Goal: Check status: Check status

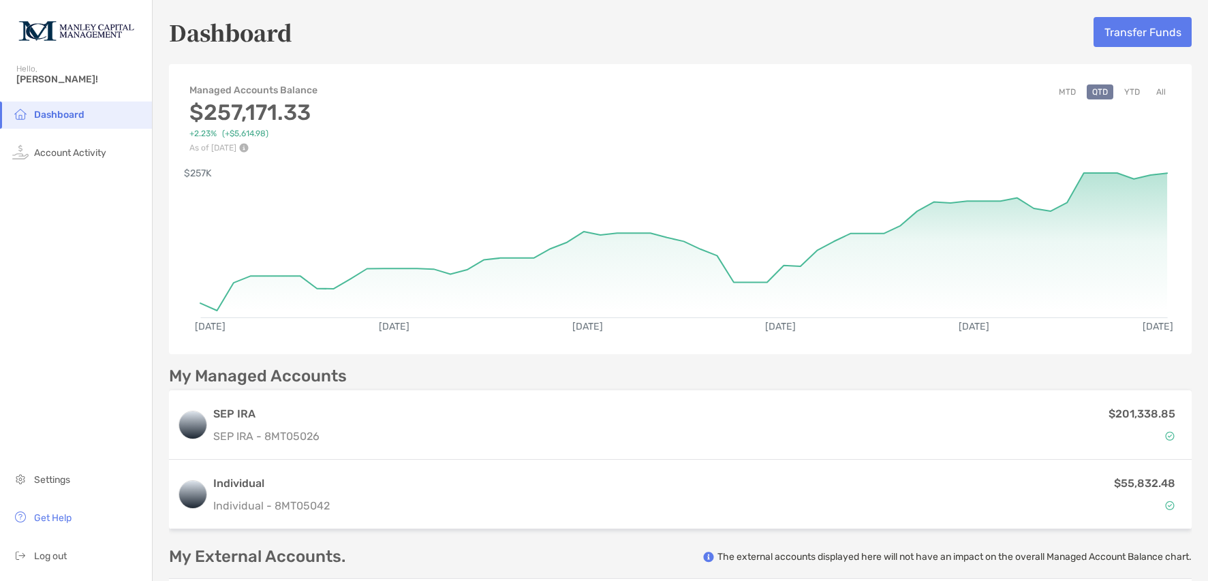
click at [1127, 89] on button "YTD" at bounding box center [1131, 91] width 27 height 15
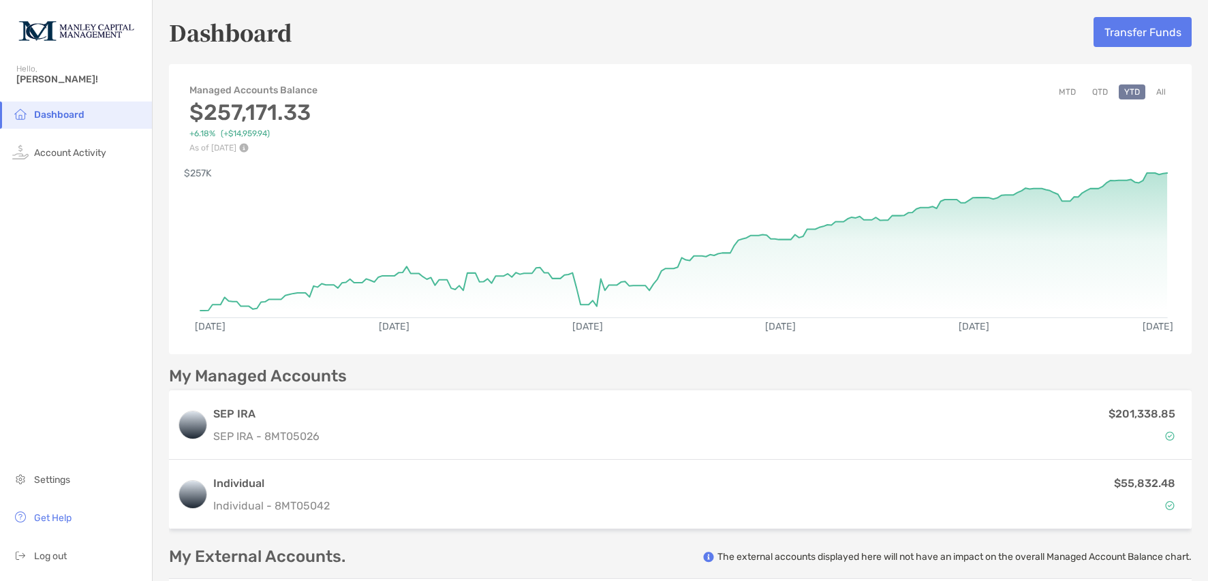
click at [1153, 91] on button "All" at bounding box center [1160, 91] width 20 height 15
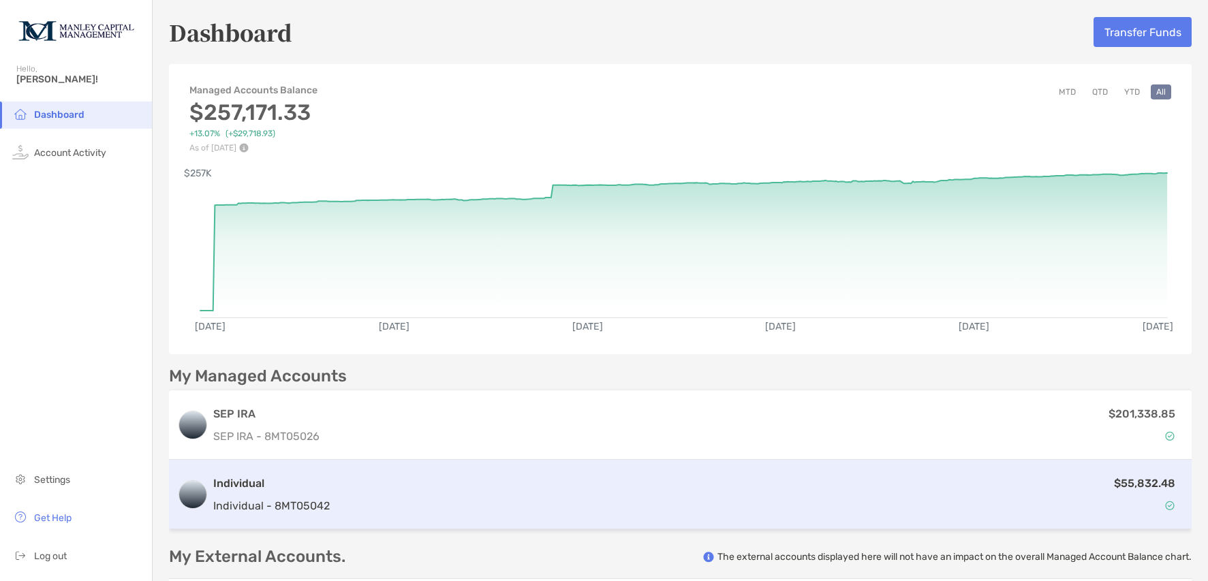
click at [381, 480] on div "$55,832.48" at bounding box center [759, 495] width 848 height 40
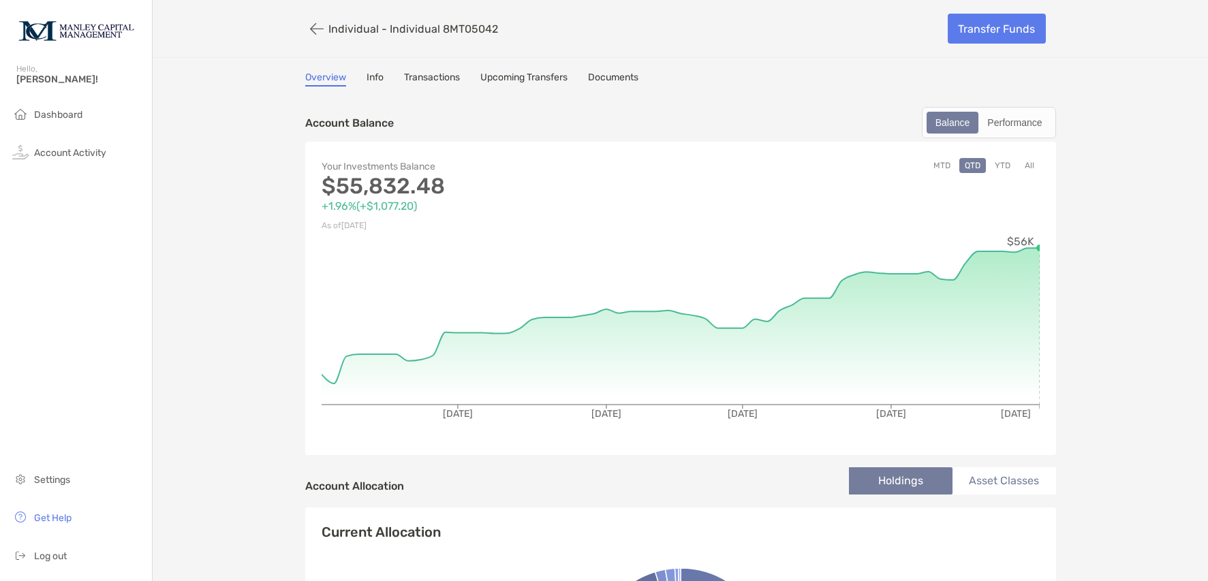
click at [1024, 163] on button "All" at bounding box center [1029, 165] width 20 height 15
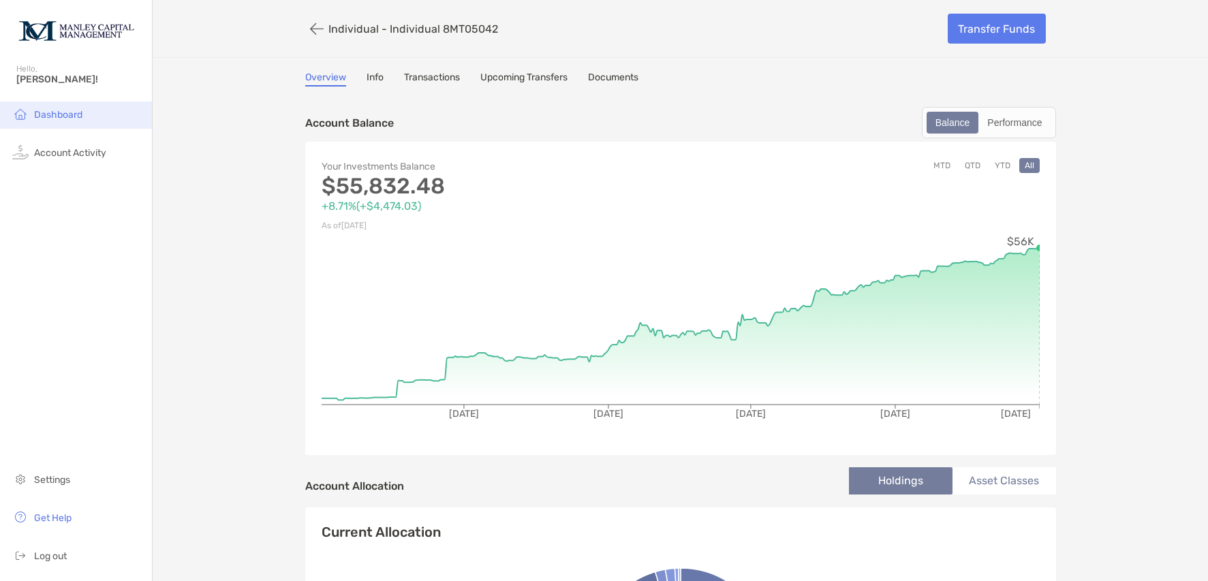
click at [57, 115] on span "Dashboard" at bounding box center [58, 115] width 48 height 12
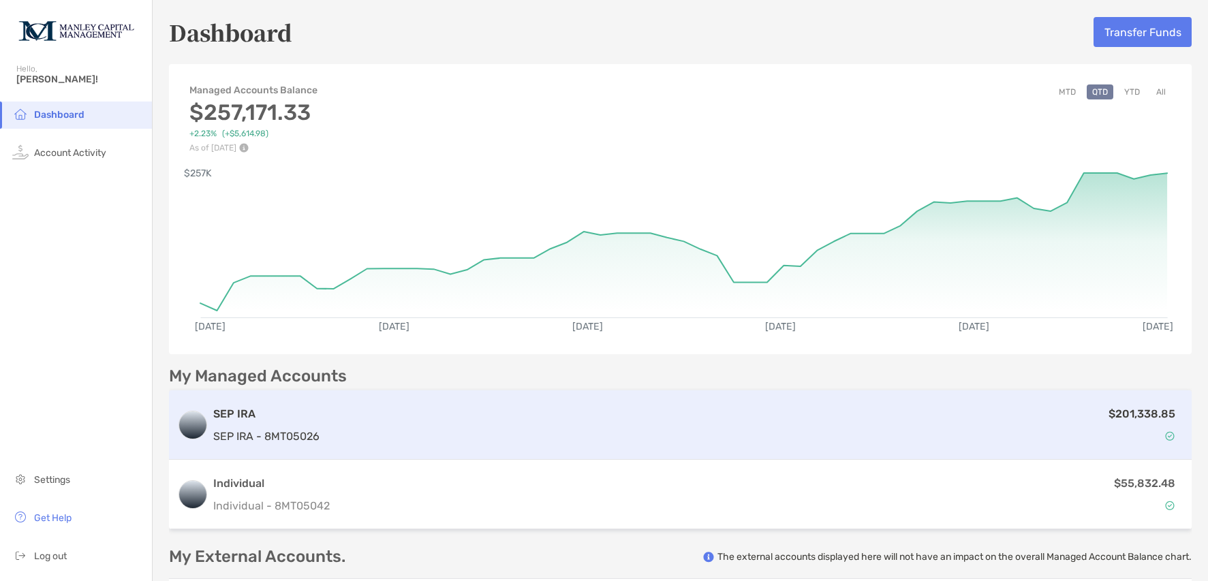
click at [546, 415] on div "$201,338.85" at bounding box center [754, 425] width 858 height 40
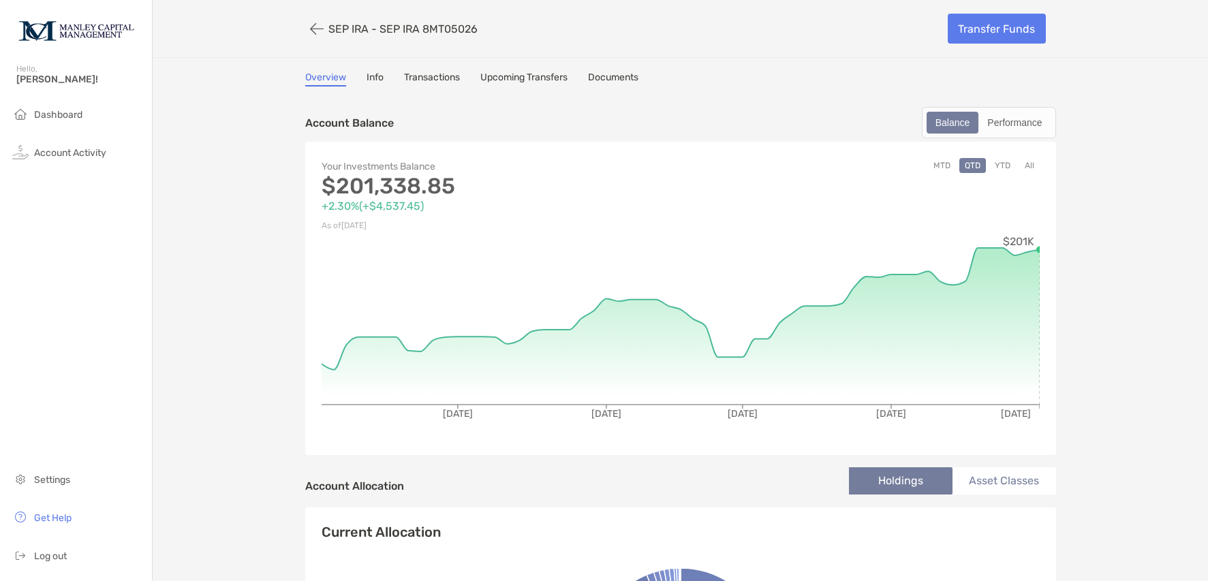
click at [1022, 164] on button "All" at bounding box center [1029, 165] width 20 height 15
